Goal: Navigation & Orientation: Go to known website

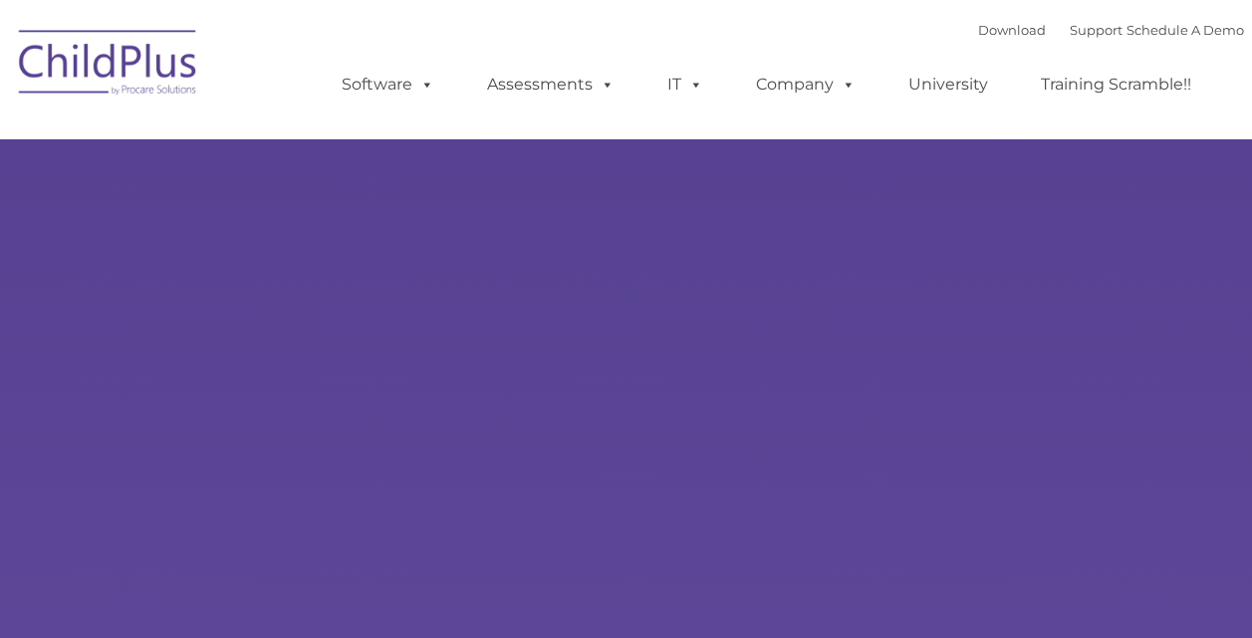
type input ""
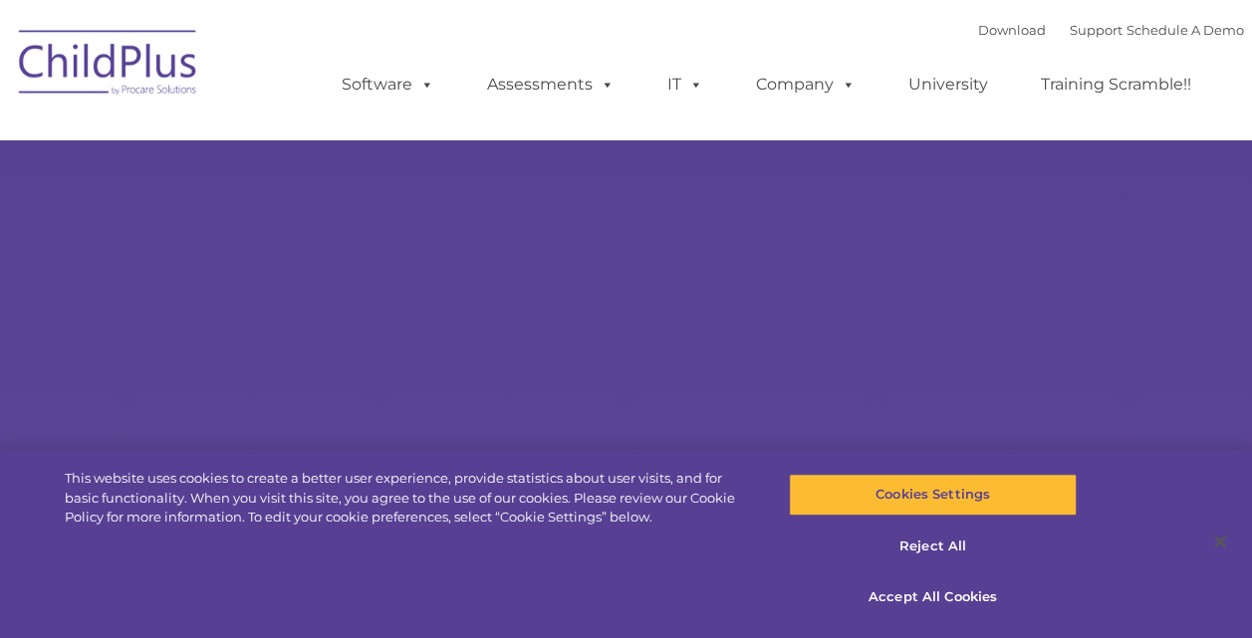
select select "MEDIUM"
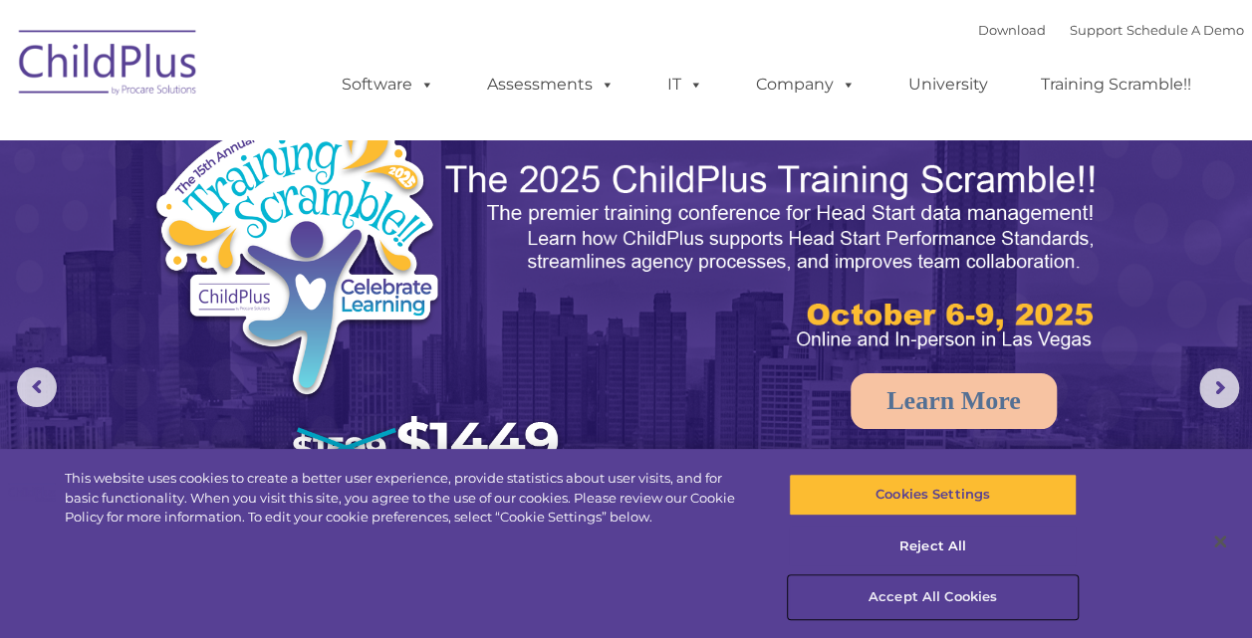
click at [920, 607] on button "Accept All Cookies" at bounding box center [933, 598] width 288 height 42
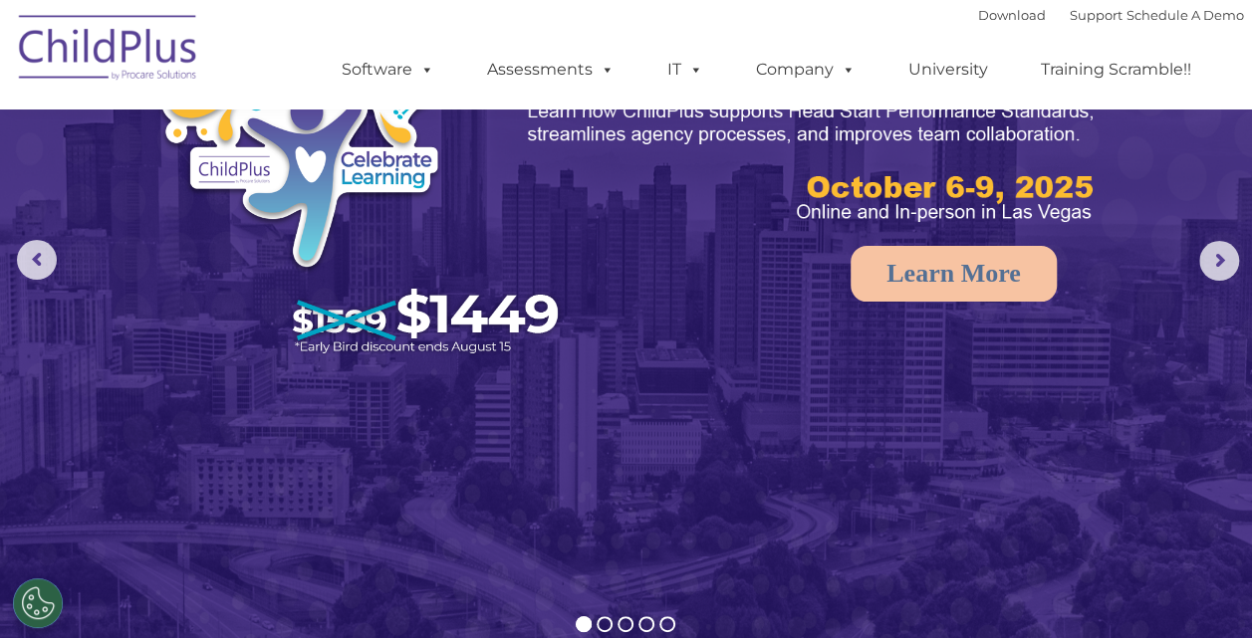
scroll to position [61, 0]
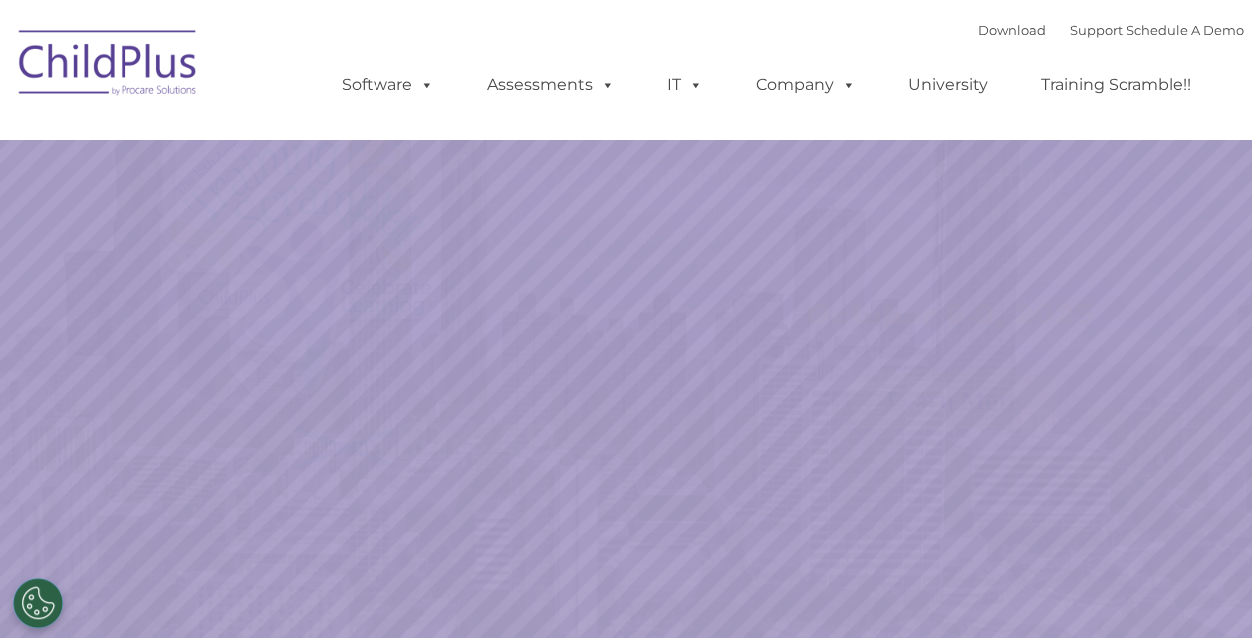
select select "MEDIUM"
